Goal: Task Accomplishment & Management: Manage account settings

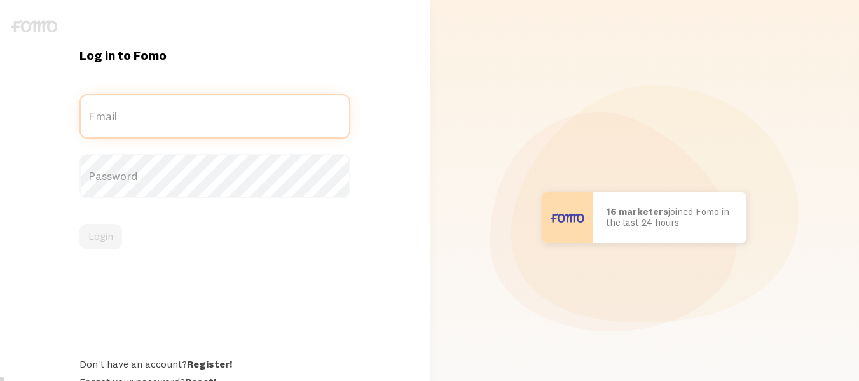
type input "[EMAIL_ADDRESS][DOMAIN_NAME]"
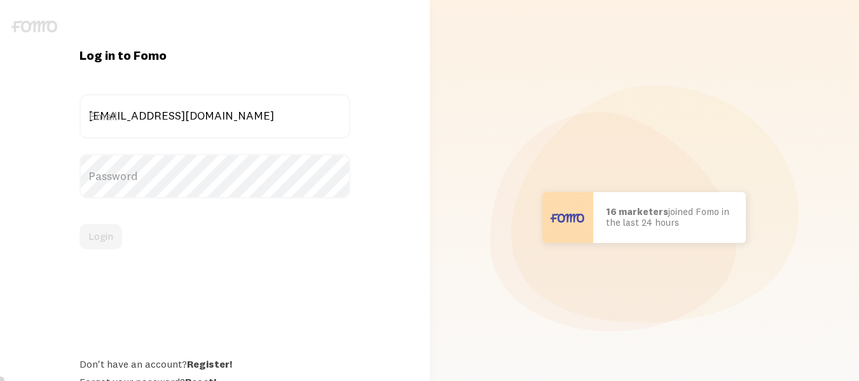
click at [161, 214] on form "[EMAIL_ADDRESS][DOMAIN_NAME] Email Password Login" at bounding box center [214, 171] width 271 height 155
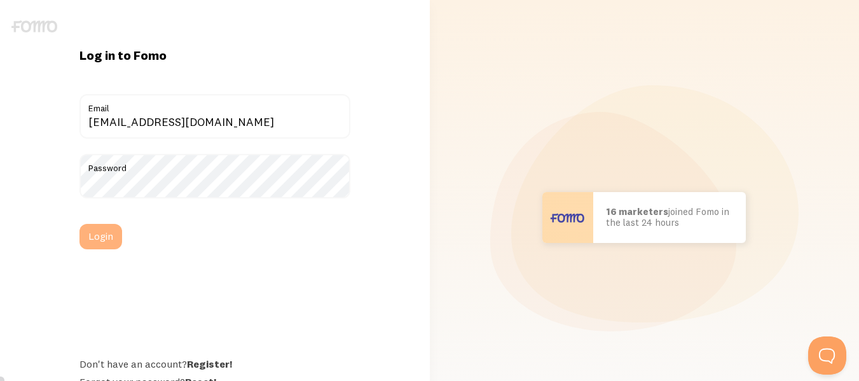
click at [88, 240] on button "Login" at bounding box center [100, 236] width 43 height 25
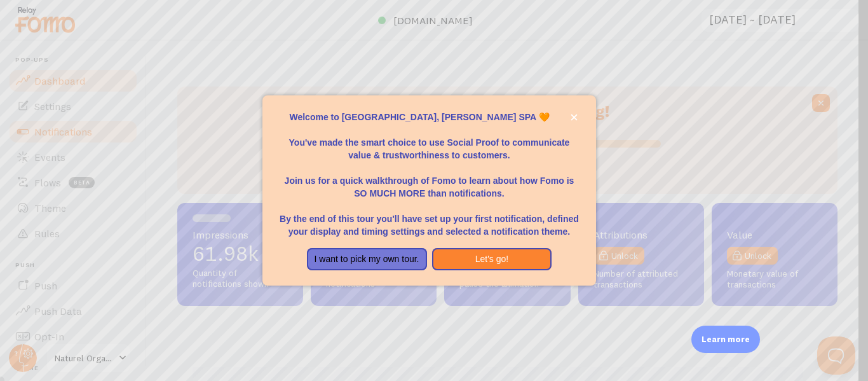
scroll to position [334, 651]
click at [51, 140] on div at bounding box center [434, 190] width 868 height 381
click at [569, 118] on button "close," at bounding box center [574, 117] width 13 height 13
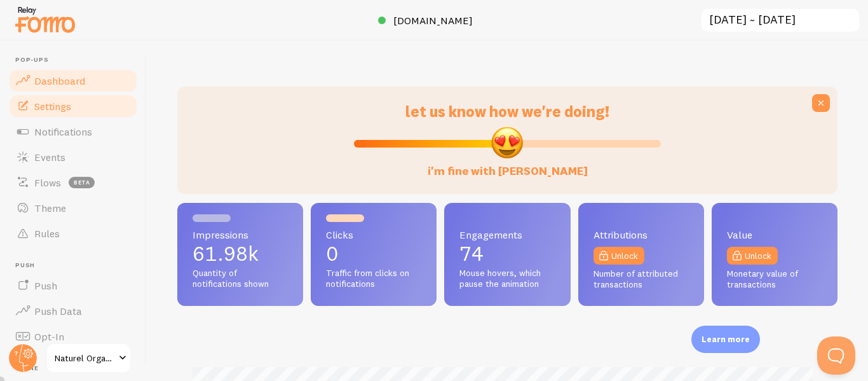
click at [62, 114] on link "Settings" at bounding box center [73, 105] width 131 height 25
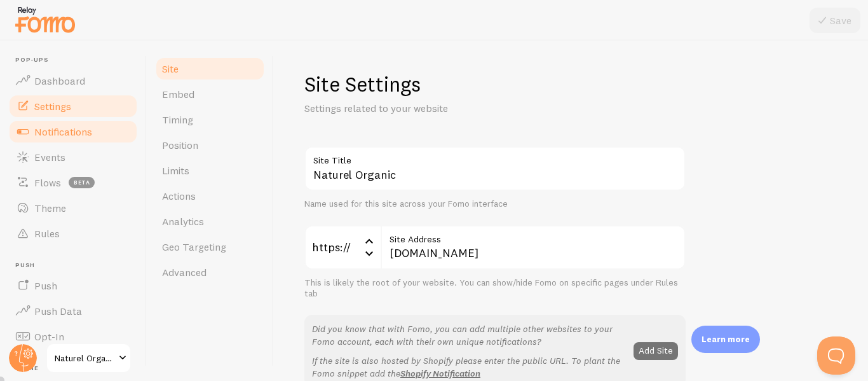
click at [64, 130] on span "Notifications" at bounding box center [63, 131] width 58 height 13
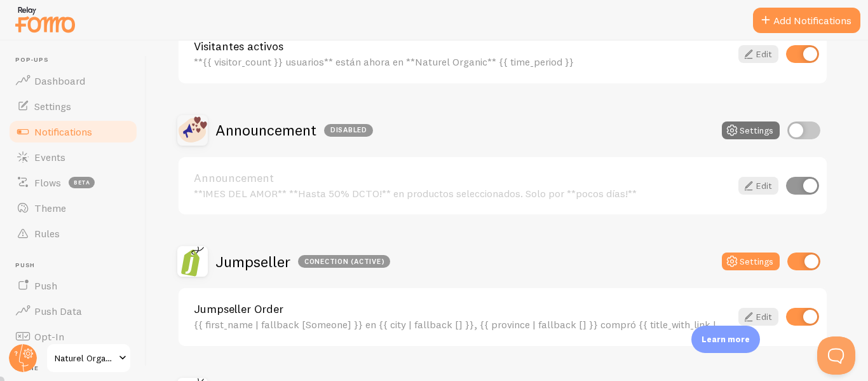
scroll to position [127, 0]
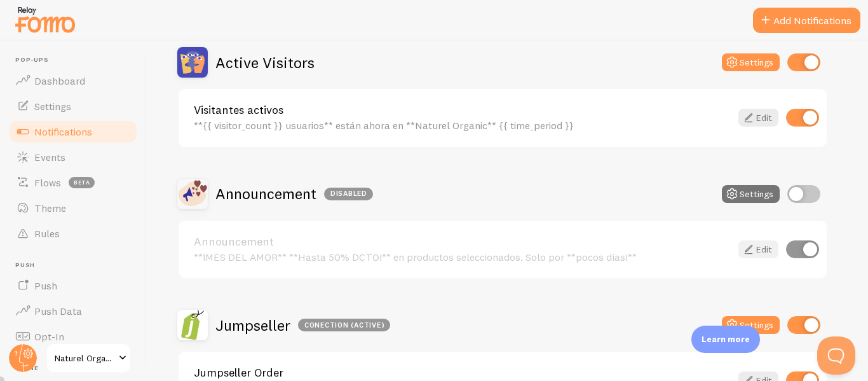
click at [755, 248] on icon at bounding box center [748, 249] width 15 height 15
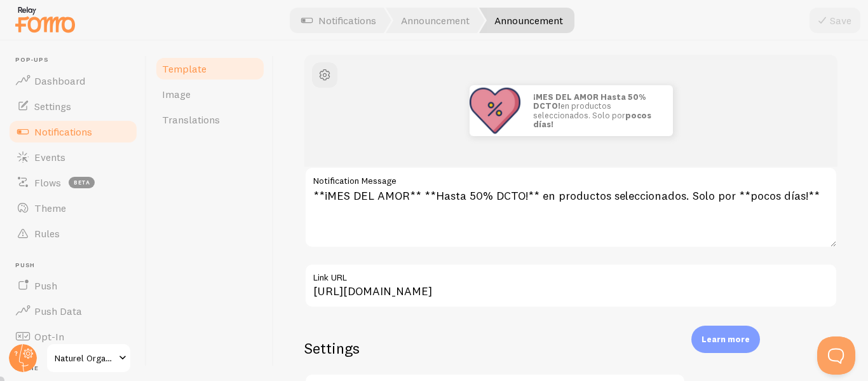
scroll to position [127, 0]
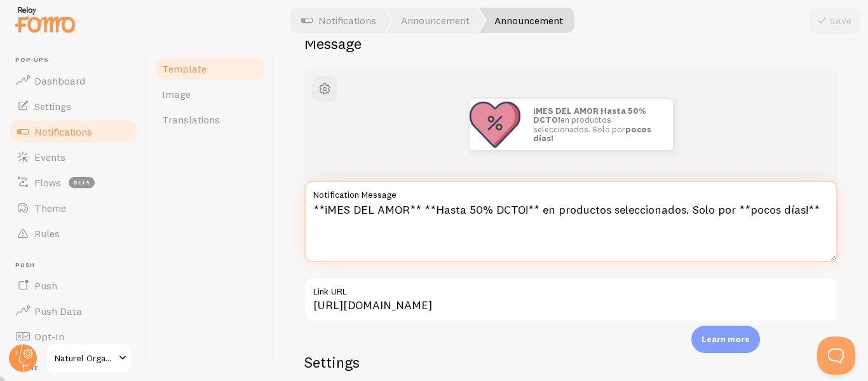
drag, startPoint x: 405, startPoint y: 207, endPoint x: 328, endPoint y: 209, distance: 77.6
click at [328, 209] on textarea "**¡MES DEL AMOR** **Hasta 50% DCTO!** en productos seleccionados. Solo por **po…" at bounding box center [570, 220] width 533 height 81
click at [468, 204] on textarea "**¡NATUREL DAYS** **Hasta 50% DCTO!** en productos seleccionados. Solo por **po…" at bounding box center [570, 220] width 533 height 81
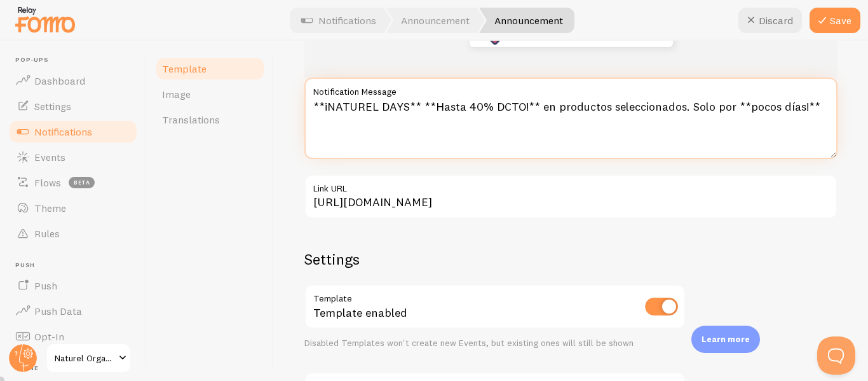
scroll to position [254, 0]
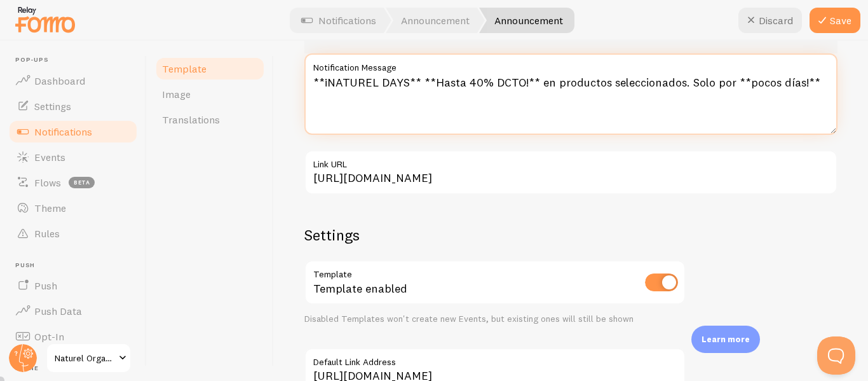
type textarea "**¡NATUREL DAYS** **Hasta 40% DCTO!** en productos seleccionados. Solo por **po…"
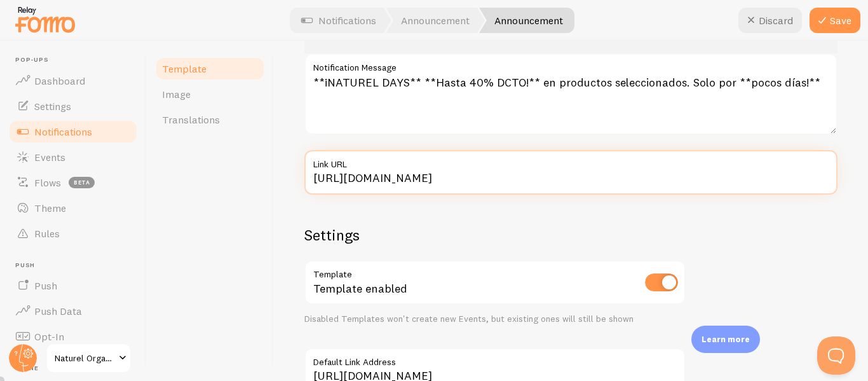
click at [400, 181] on input "https://www.naturelorganic.cl/regalos-packs" at bounding box center [570, 172] width 533 height 44
paste input "aromaterapia-francesa"
type input "https://www.naturelorganic.cl/aromaterapia-francesa"
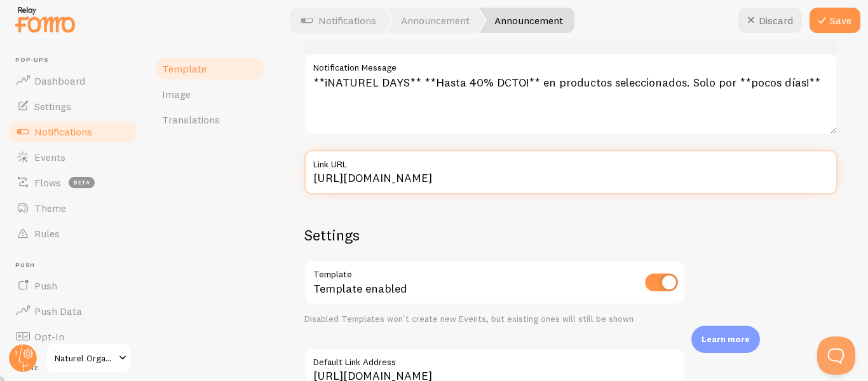
type input "https://www.naturelorganic.cl/aromaterapia-francesa"
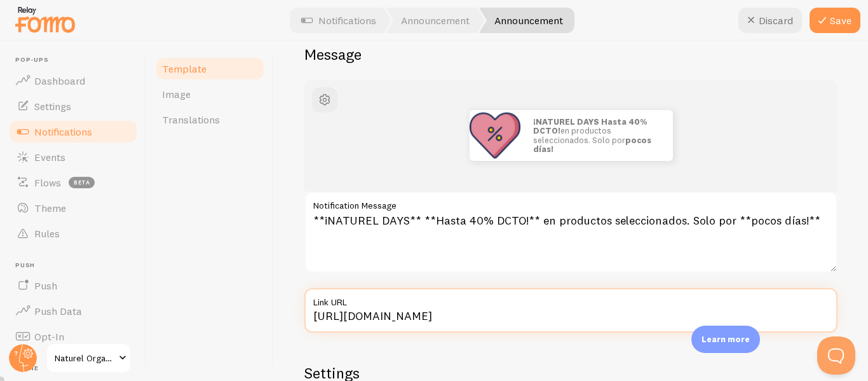
scroll to position [106, 0]
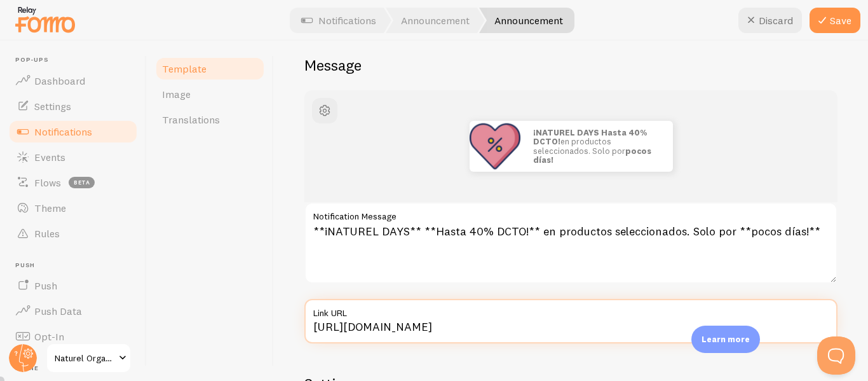
type input "https://www.naturelorganic.cl/aromaterapia-francesa"
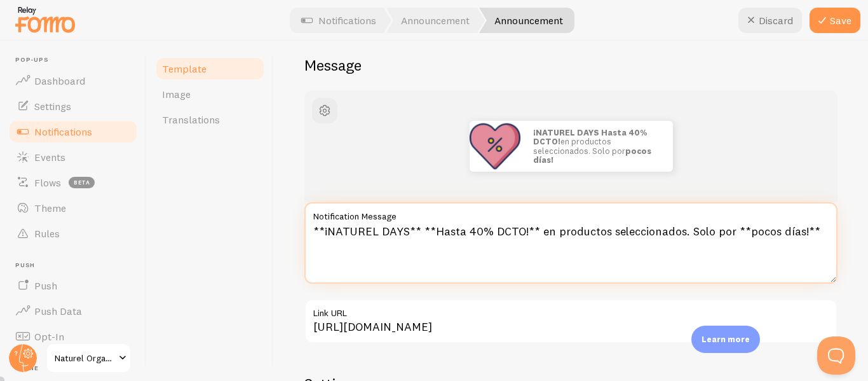
click at [705, 228] on textarea "**¡NATUREL DAYS** **Hasta 40% DCTO!** en productos seleccionados. Solo por **po…" at bounding box center [570, 242] width 533 height 81
click at [418, 226] on textarea "**¡NATUREL DAYS** **Hasta 40% DCTO!** en productos seleccionados. Por **pocos d…" at bounding box center [570, 242] width 533 height 81
click at [551, 224] on textarea "**¡NATUREL DAYS** **Hasta 40% DCTO!** en productos seleccionados. Por **pocos d…" at bounding box center [570, 242] width 533 height 81
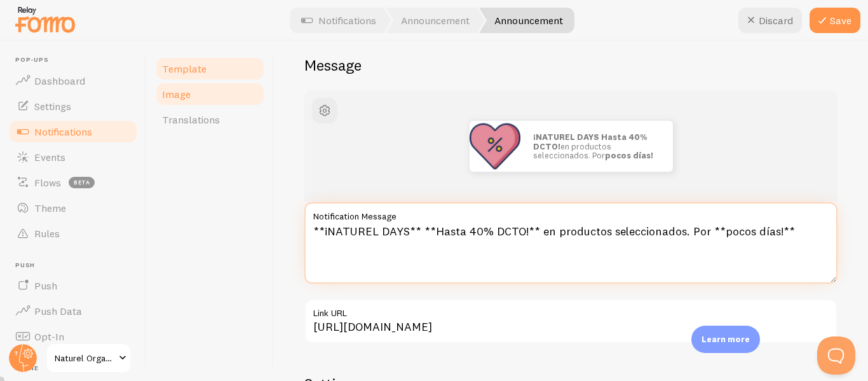
type textarea "**¡NATUREL DAYS** **Hasta 40% DCTO!** en productos seleccionados. Por **pocos d…"
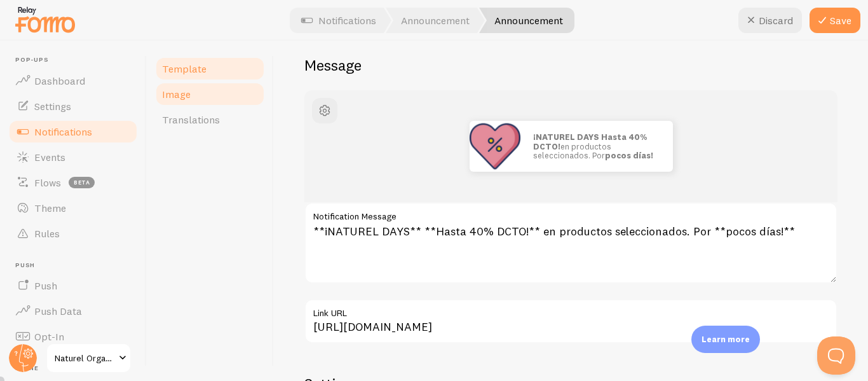
click at [196, 86] on link "Image" at bounding box center [209, 93] width 111 height 25
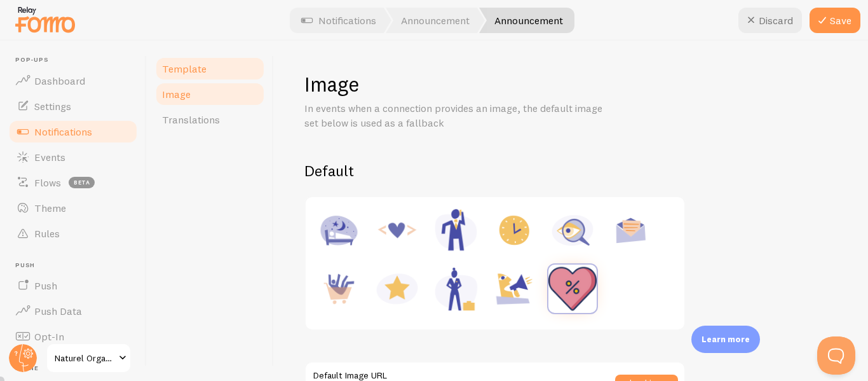
click at [209, 75] on link "Template" at bounding box center [209, 68] width 111 height 25
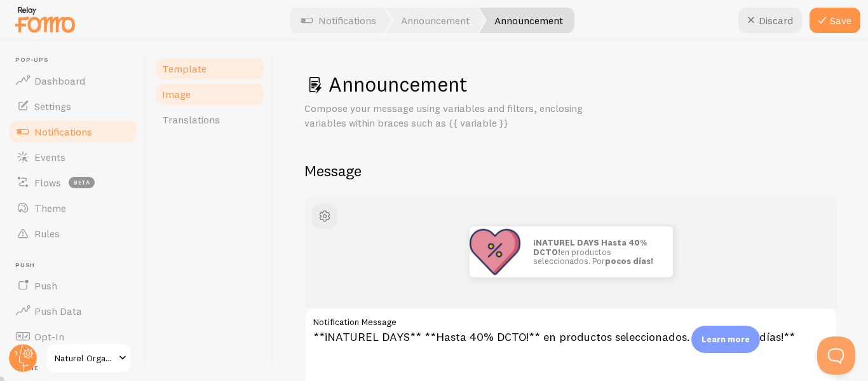
click at [215, 92] on link "Image" at bounding box center [209, 93] width 111 height 25
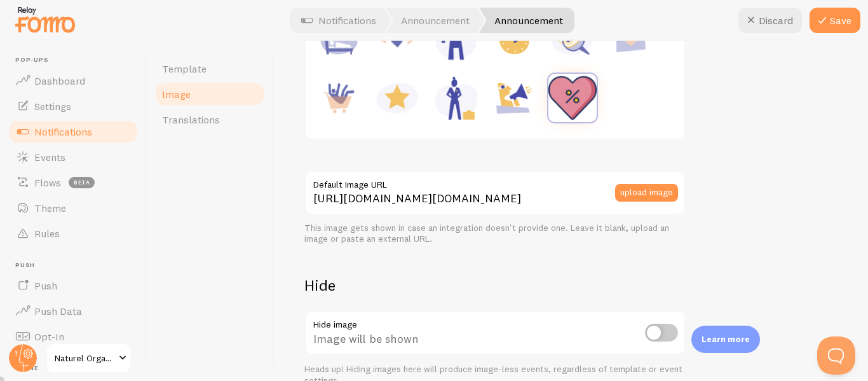
scroll to position [64, 0]
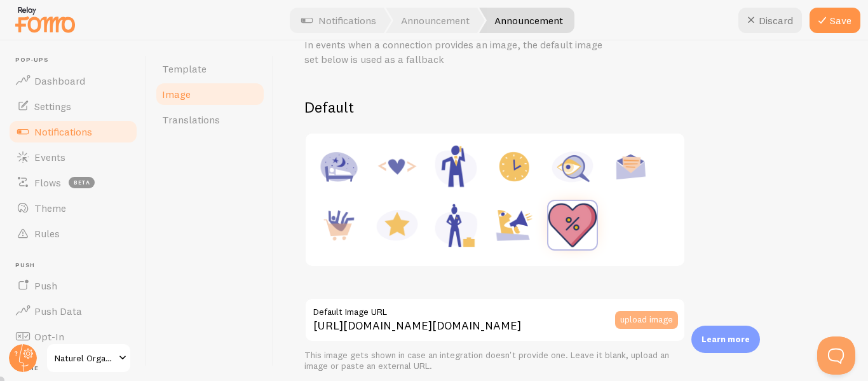
click at [655, 320] on button "upload image" at bounding box center [646, 320] width 63 height 18
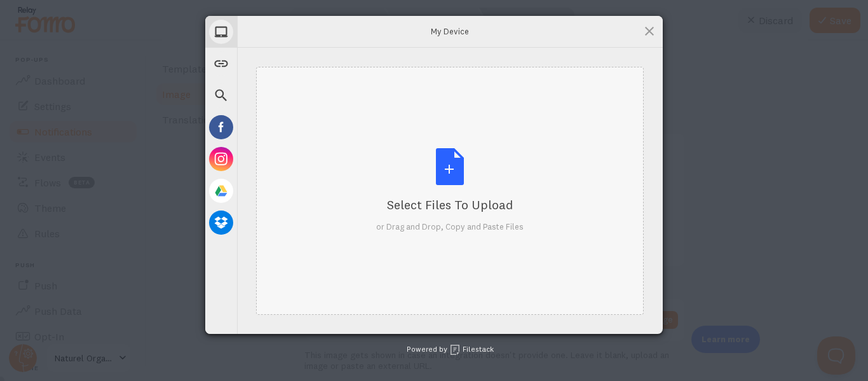
click at [449, 172] on div "Select Files to Upload or Drag and Drop, Copy and Paste Files" at bounding box center [449, 190] width 147 height 85
click at [450, 234] on div "Select Files to Upload or Drag and Drop, Copy and Paste Files" at bounding box center [450, 191] width 388 height 248
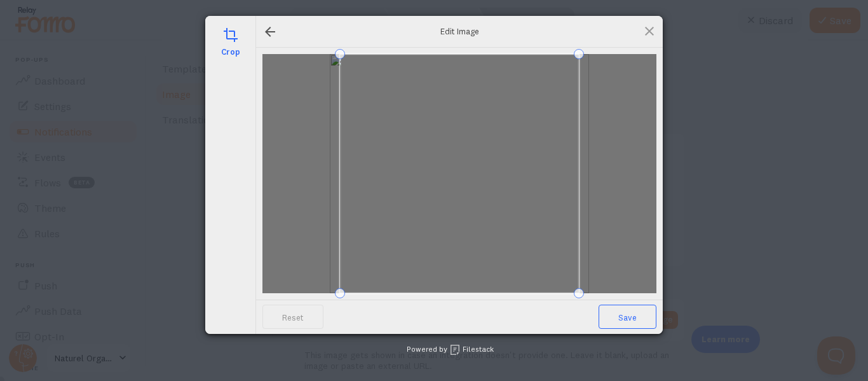
click at [625, 323] on span "Save" at bounding box center [628, 316] width 58 height 24
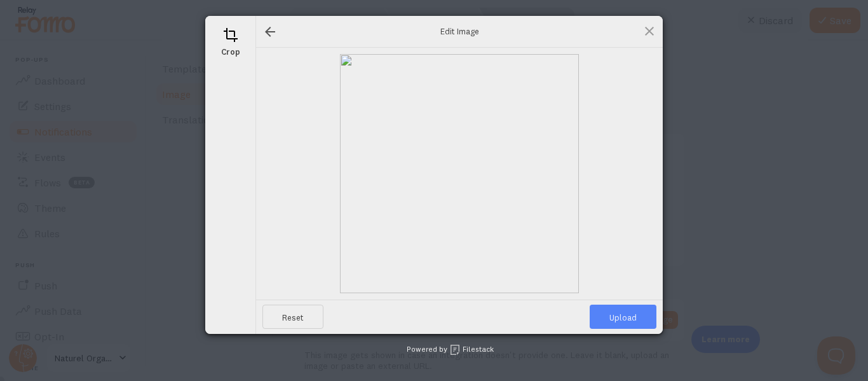
click at [626, 322] on span "Upload" at bounding box center [623, 316] width 67 height 24
type input "https://process.filestackapi.com/ApqhzE1ldTzuKSj33adqez/resize=width:170,height…"
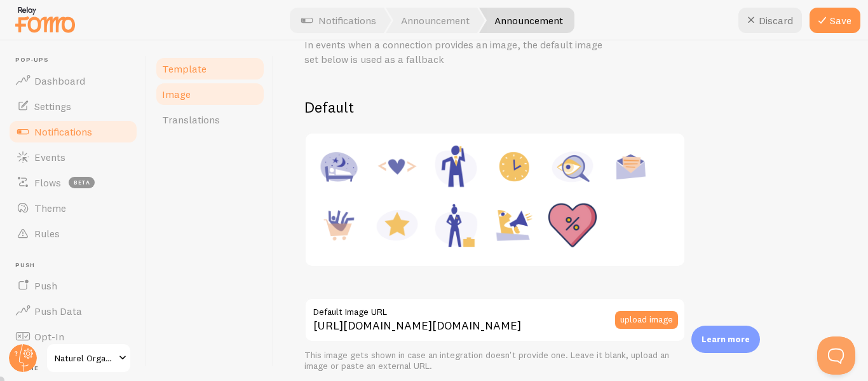
click at [200, 72] on span "Template" at bounding box center [184, 68] width 44 height 13
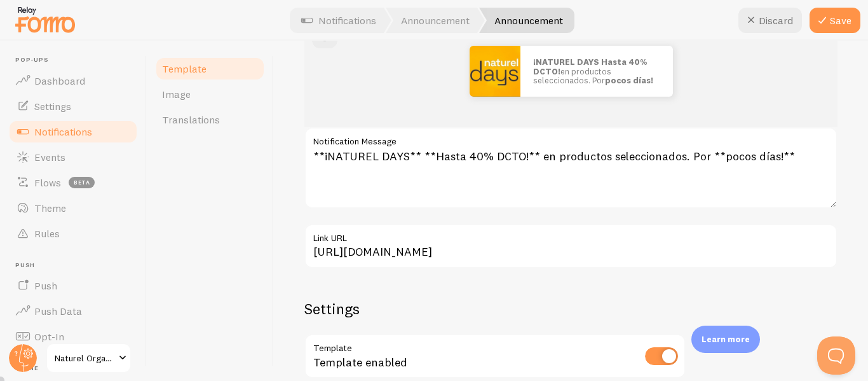
scroll to position [106, 0]
